Goal: Contribute content: Add original content to the website for others to see

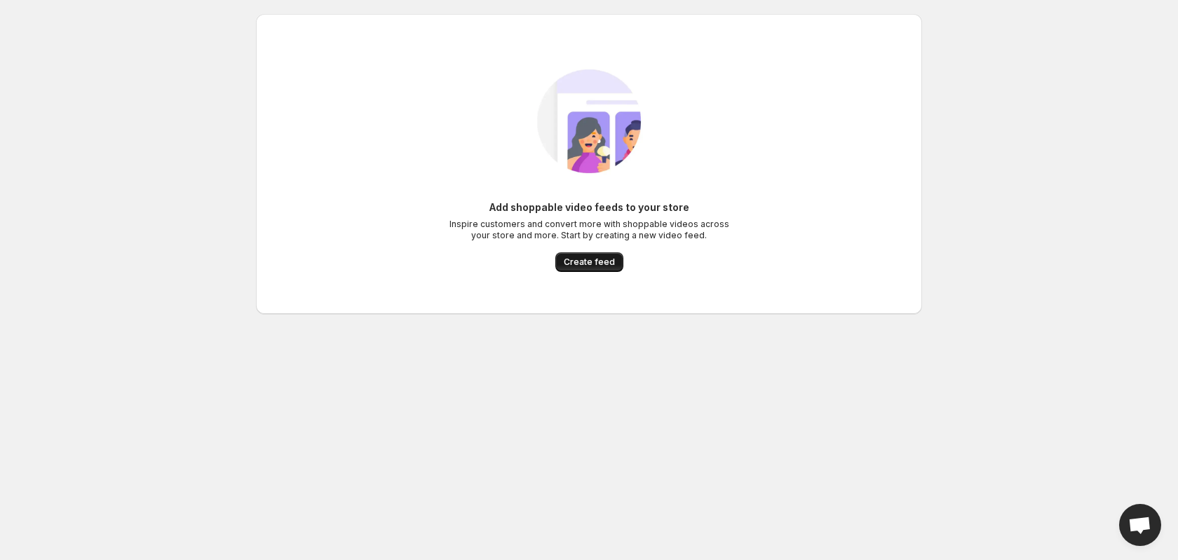
click at [592, 262] on span "Create feed" at bounding box center [589, 262] width 51 height 11
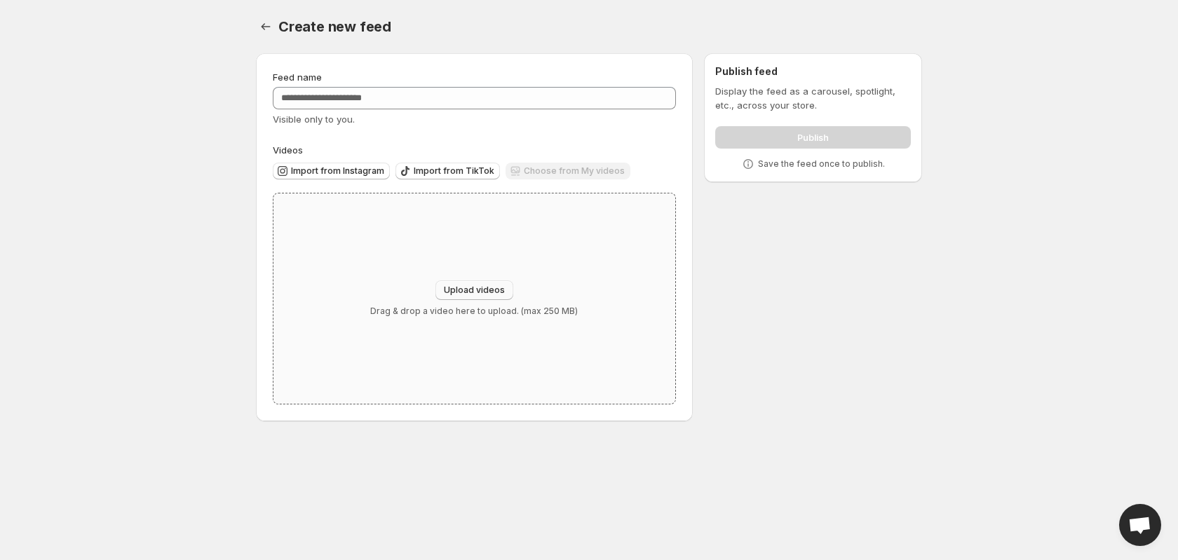
click at [483, 282] on button "Upload videos" at bounding box center [475, 291] width 78 height 20
type input "**********"
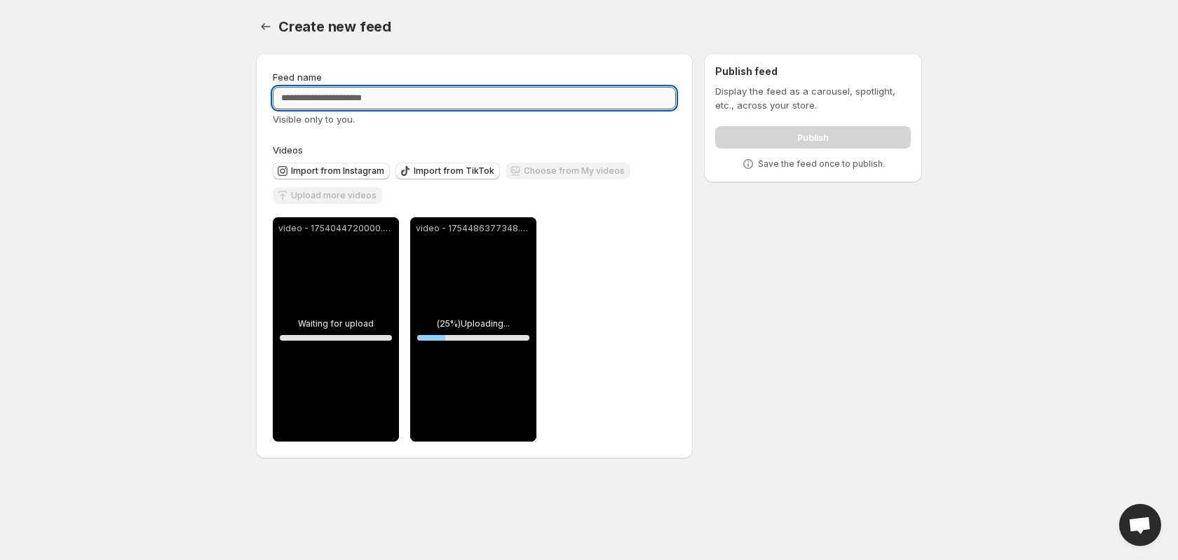
click at [375, 102] on input "Feed name" at bounding box center [474, 98] width 403 height 22
click at [377, 98] on input "Feed name" at bounding box center [474, 98] width 403 height 22
click at [339, 199] on span "Upload more videos" at bounding box center [334, 195] width 86 height 11
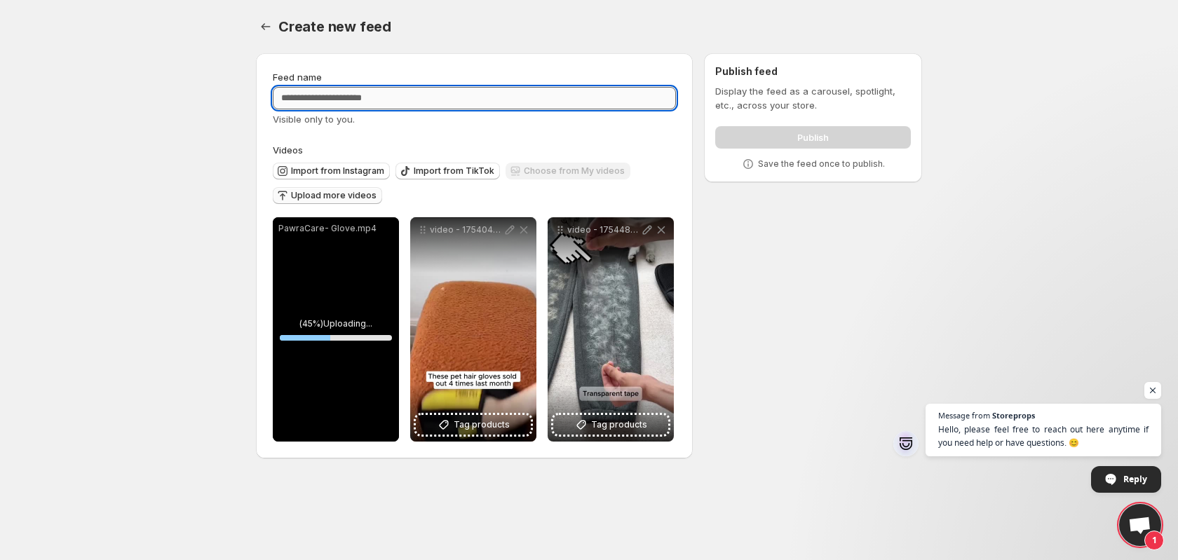
click at [411, 101] on input "Feed name" at bounding box center [474, 98] width 403 height 22
paste input "**********"
type input "**********"
click at [1157, 386] on span "Open chat" at bounding box center [1154, 391] width 18 height 18
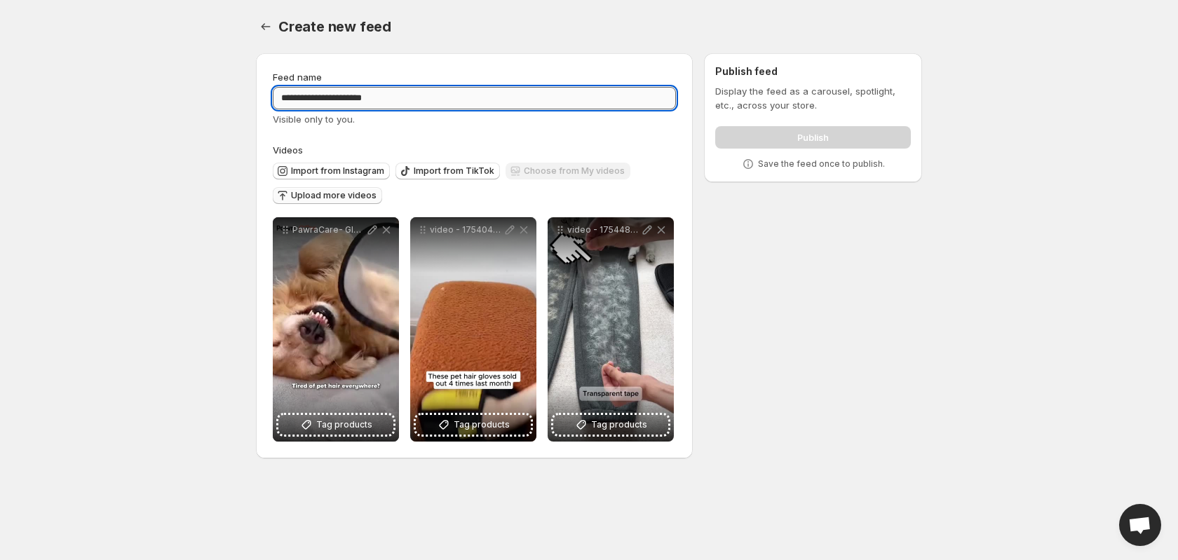
click at [400, 91] on input "**********" at bounding box center [474, 98] width 403 height 22
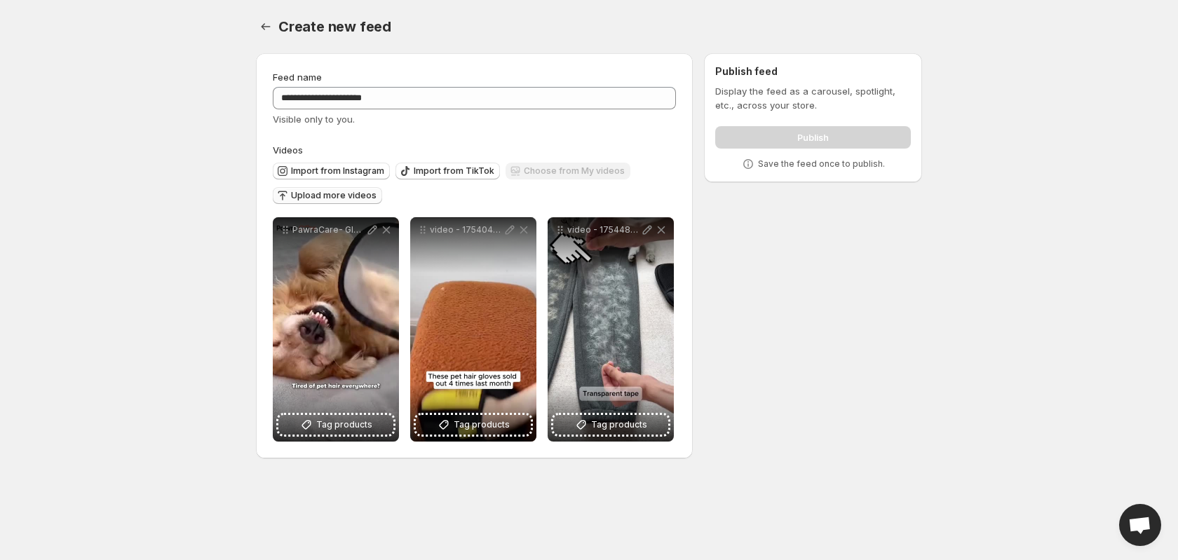
click at [658, 120] on div "Visible only to you." at bounding box center [474, 119] width 403 height 14
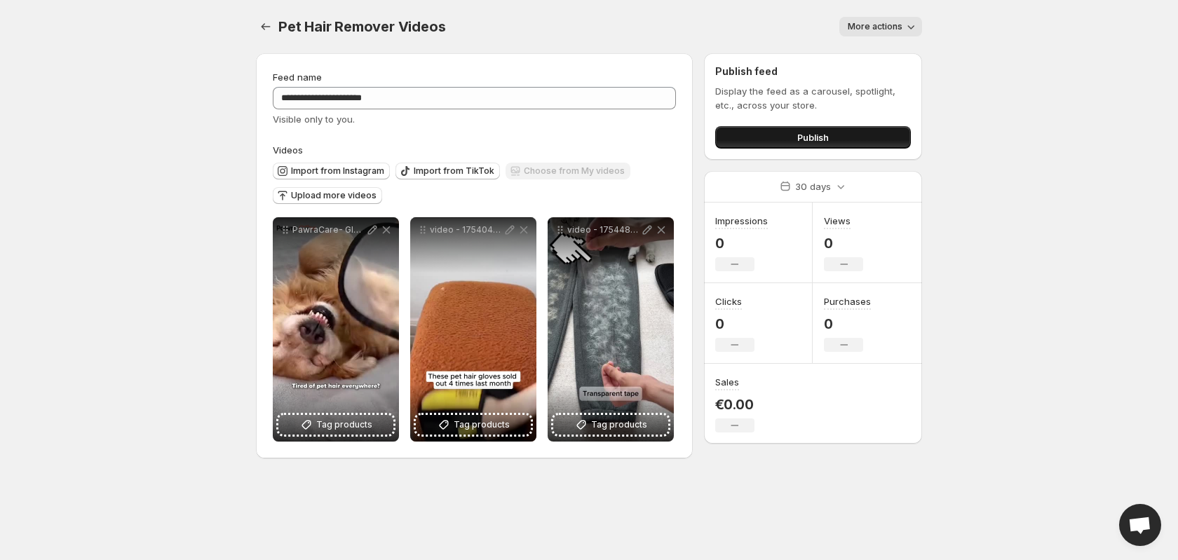
click at [823, 140] on span "Publish" at bounding box center [813, 137] width 32 height 14
click at [764, 133] on button "Publish" at bounding box center [813, 137] width 196 height 22
click at [863, 34] on button "More actions" at bounding box center [881, 27] width 83 height 20
click at [875, 25] on span "More actions" at bounding box center [875, 26] width 55 height 11
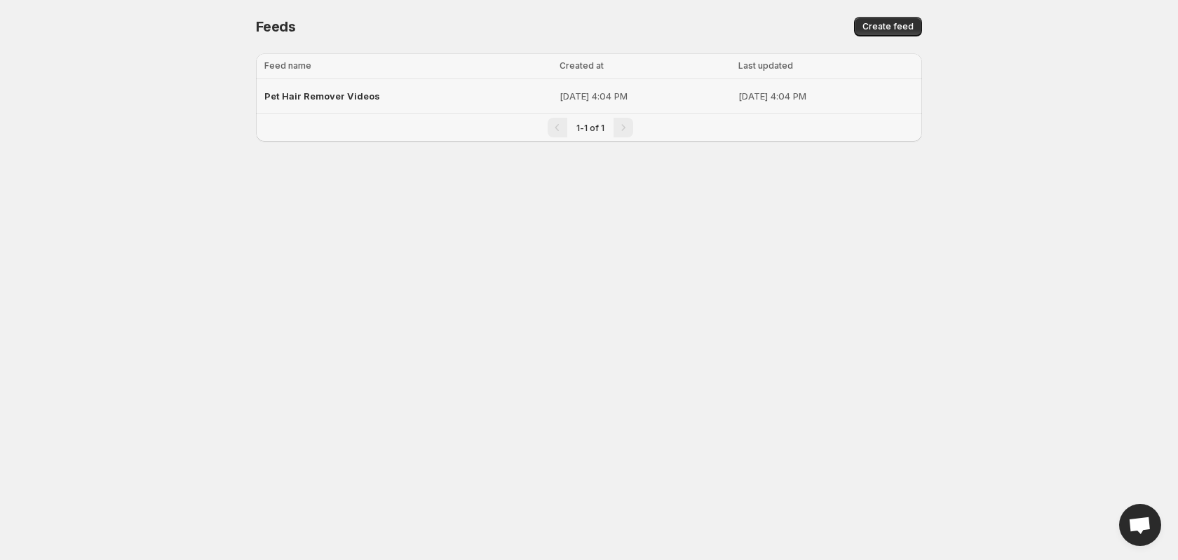
click at [364, 100] on span "Pet Hair Remover Videos" at bounding box center [322, 95] width 116 height 11
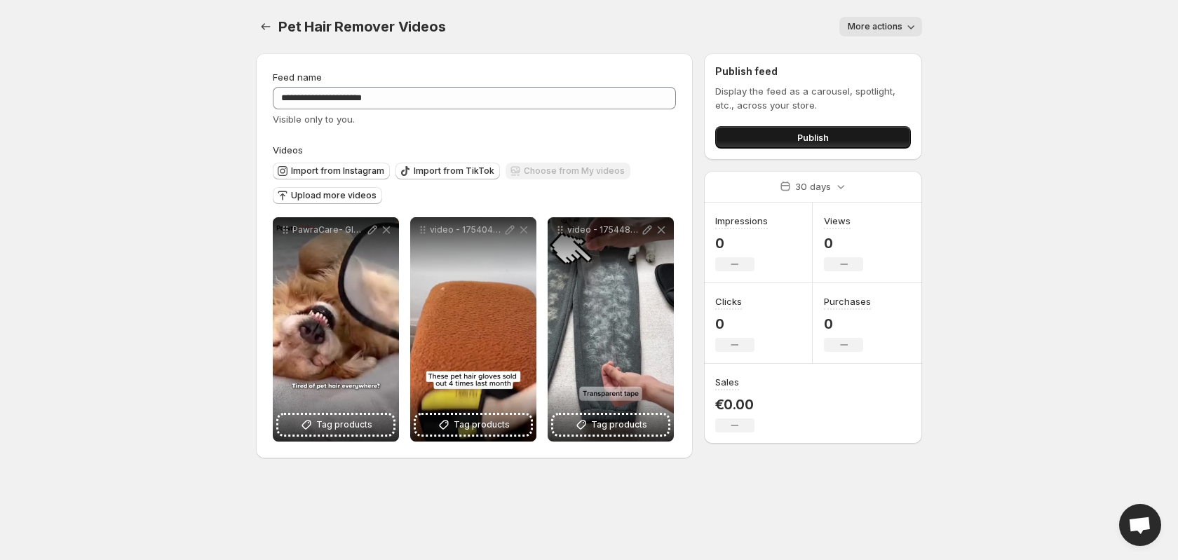
click at [845, 144] on button "Publish" at bounding box center [813, 137] width 196 height 22
click at [267, 29] on icon "Settings" at bounding box center [266, 27] width 14 height 14
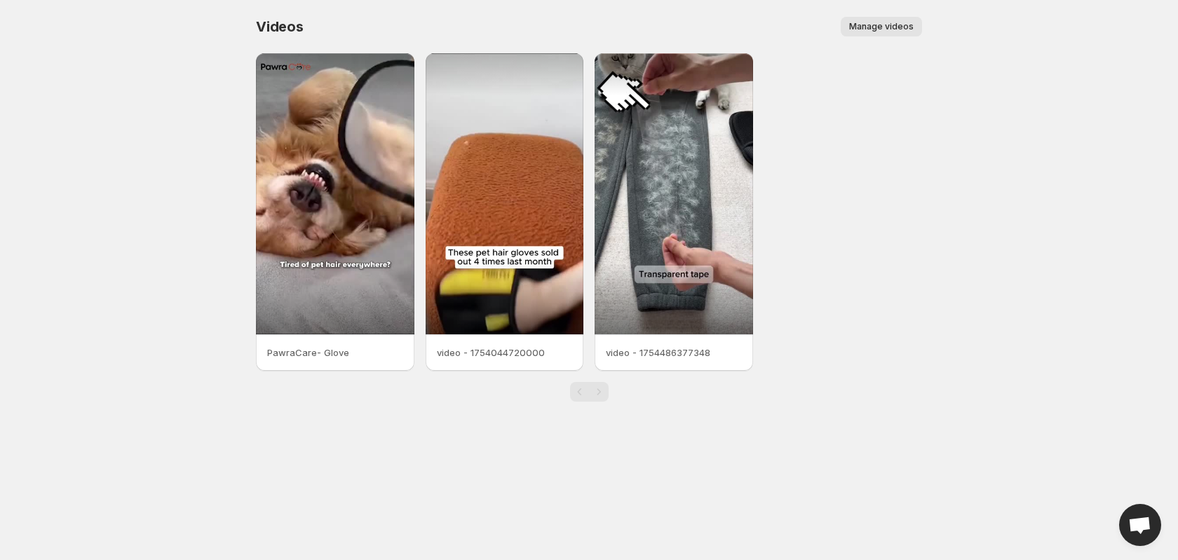
click at [875, 23] on span "Manage videos" at bounding box center [881, 26] width 65 height 11
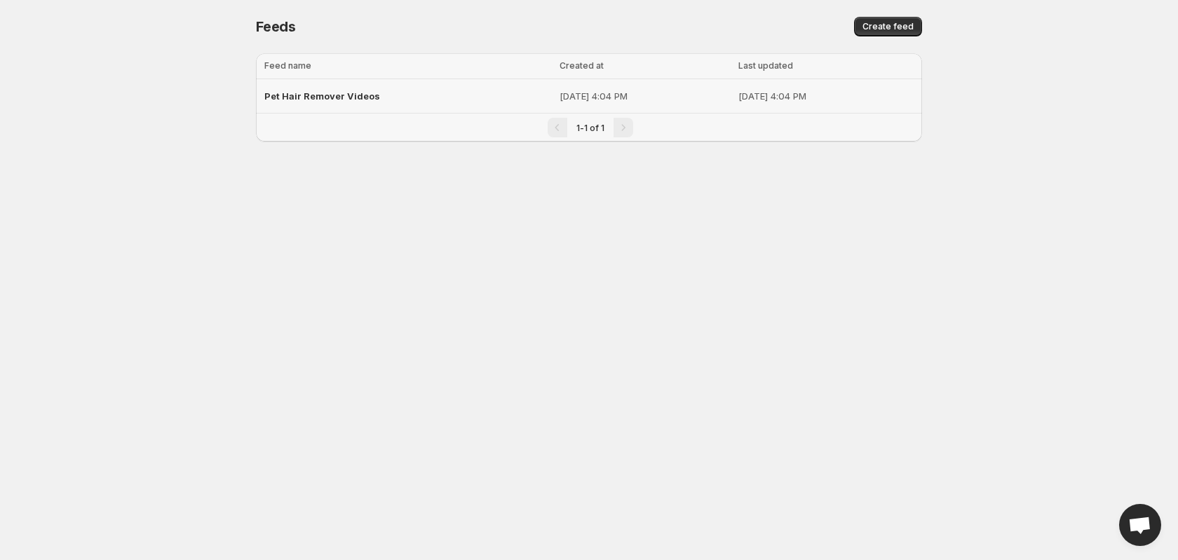
click at [696, 96] on p "[DATE] 4:04 PM" at bounding box center [645, 96] width 170 height 14
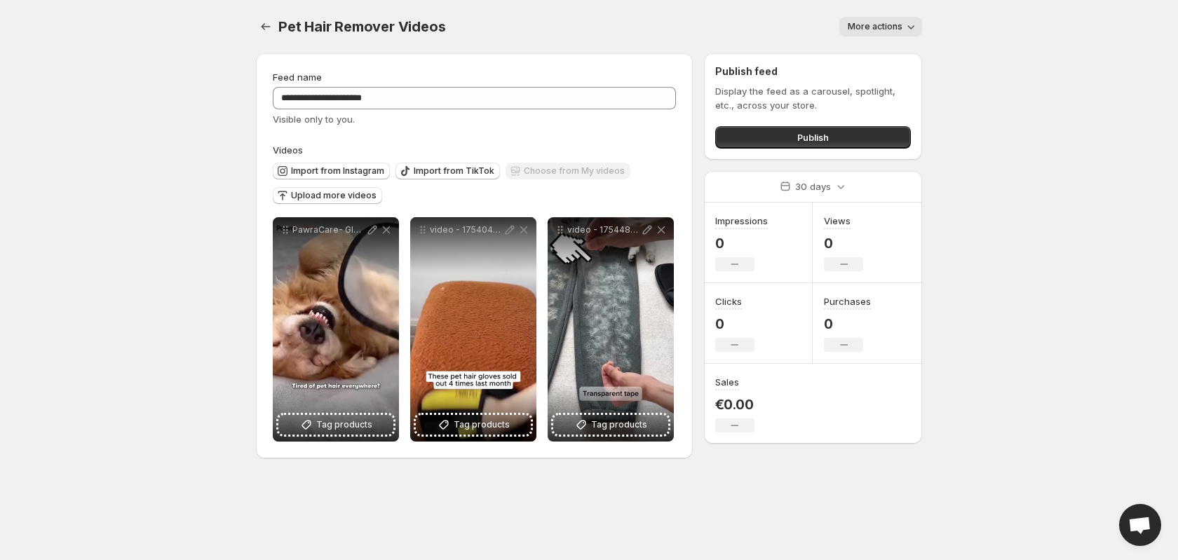
click at [882, 21] on span "More actions" at bounding box center [875, 26] width 55 height 11
click at [817, 131] on span "Publish" at bounding box center [813, 137] width 32 height 14
